Goal: Navigation & Orientation: Find specific page/section

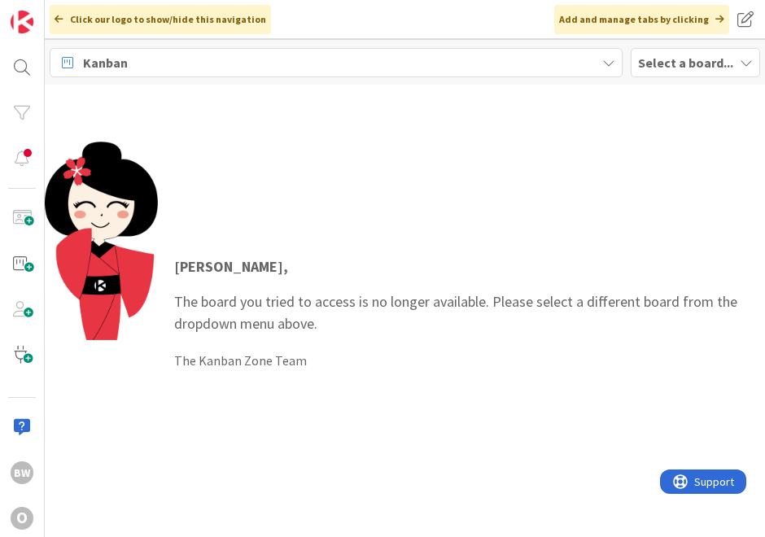
click at [657, 59] on b "Select a board..." at bounding box center [685, 63] width 95 height 16
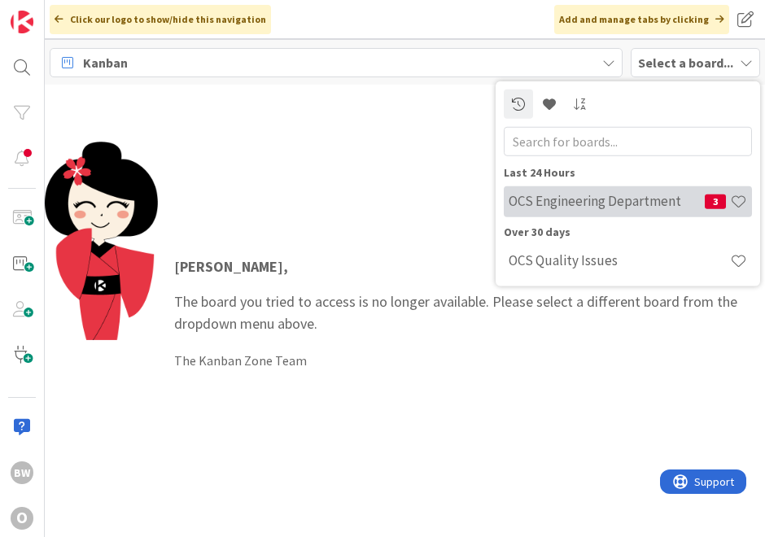
click at [574, 196] on h4 "OCS Engineering Department" at bounding box center [607, 201] width 196 height 16
